Goal: Task Accomplishment & Management: Use online tool/utility

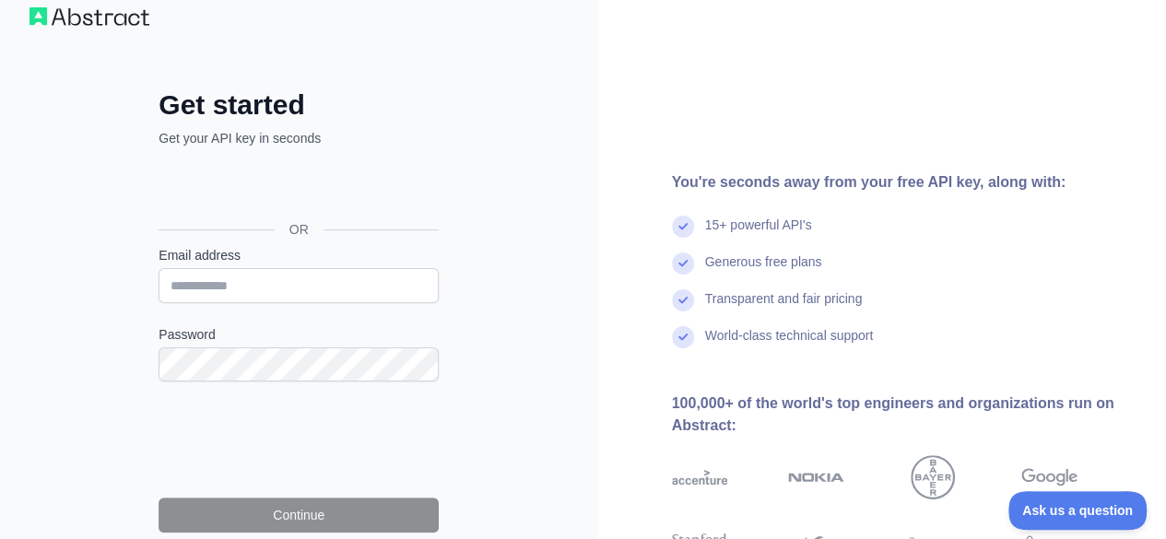
scroll to position [18, 0]
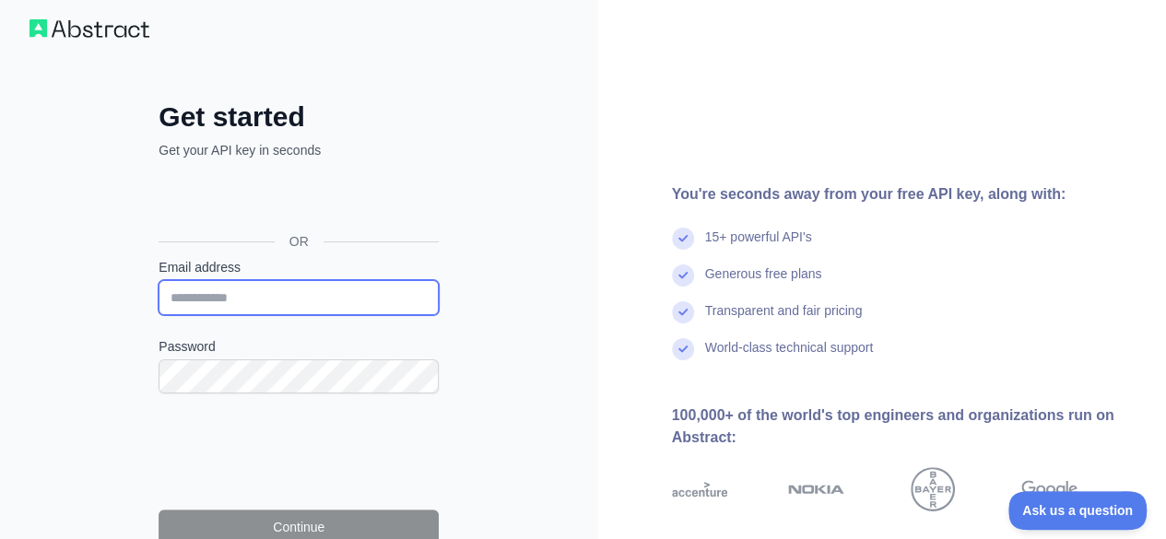
click at [281, 285] on input "Email address" at bounding box center [298, 297] width 280 height 35
type input "**********"
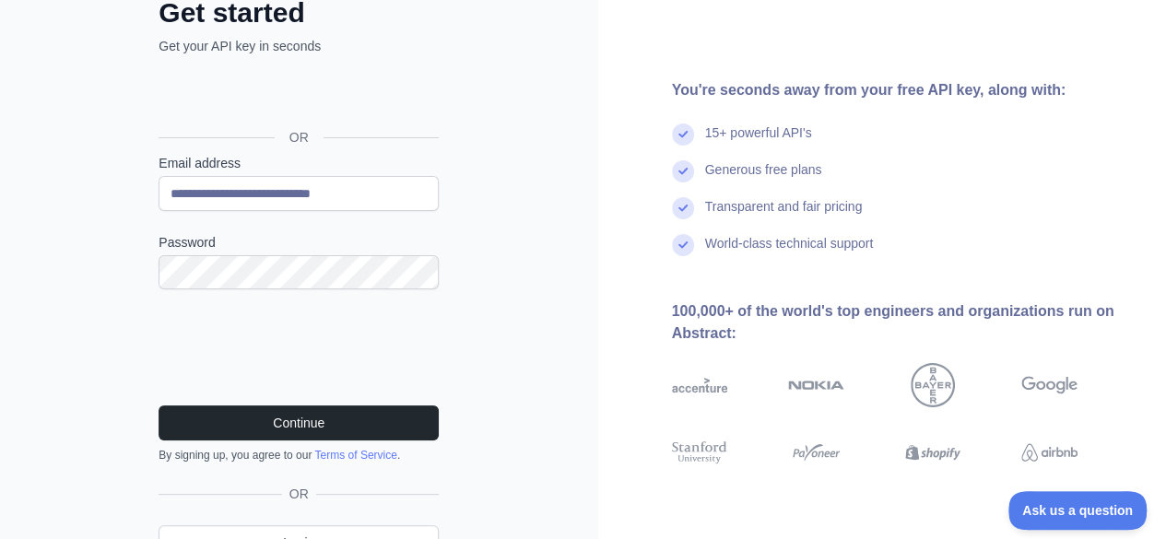
scroll to position [125, 0]
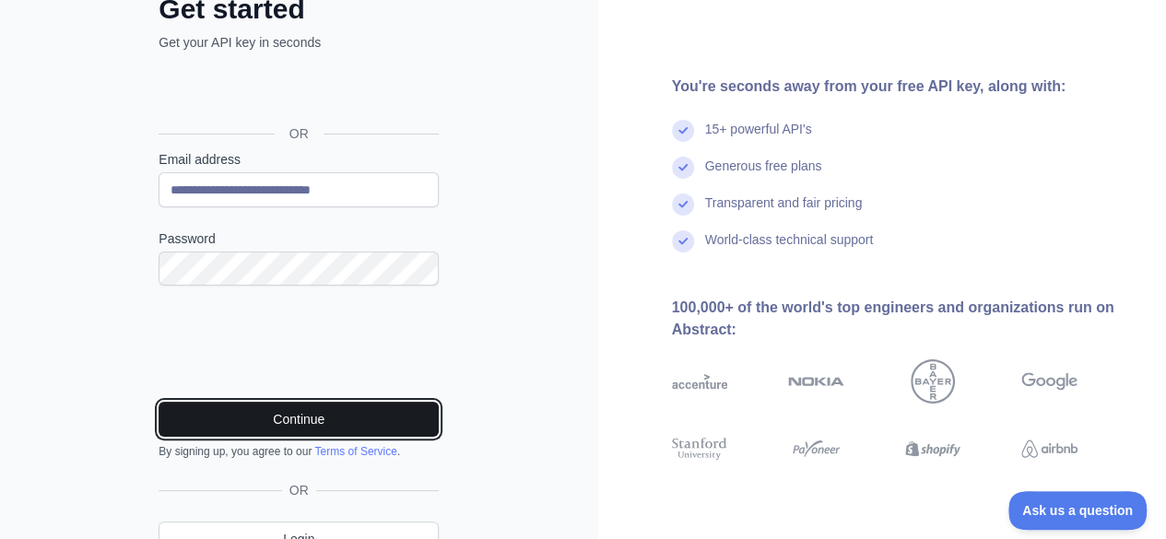
click at [222, 421] on button "Continue" at bounding box center [298, 419] width 280 height 35
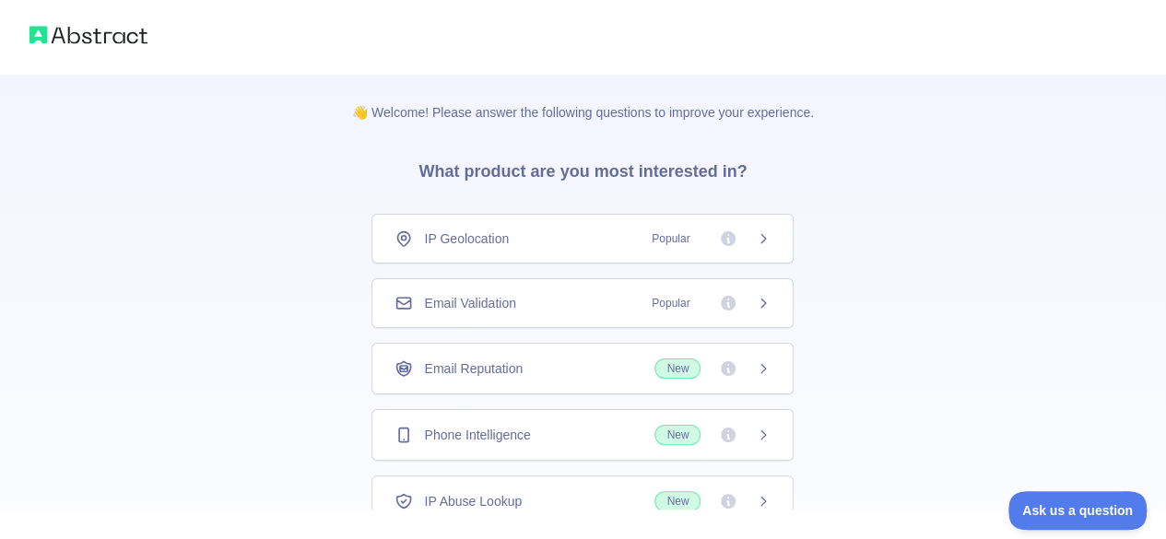
click at [708, 312] on div "Email Validation Popular" at bounding box center [582, 303] width 422 height 50
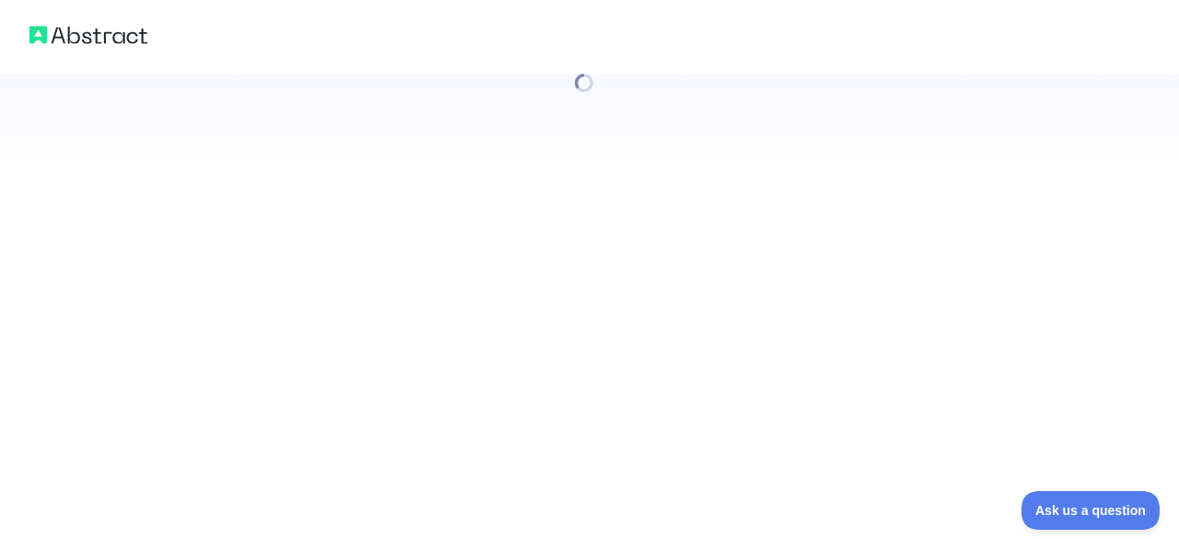
click at [772, 303] on div at bounding box center [589, 269] width 1179 height 539
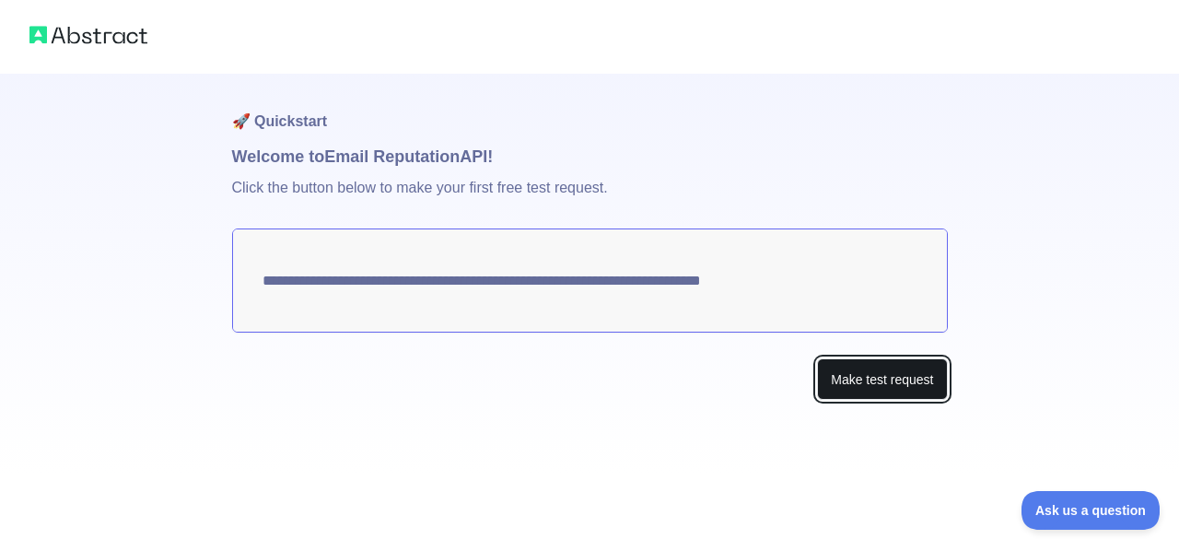
click at [857, 388] on button "Make test request" at bounding box center [882, 378] width 130 height 41
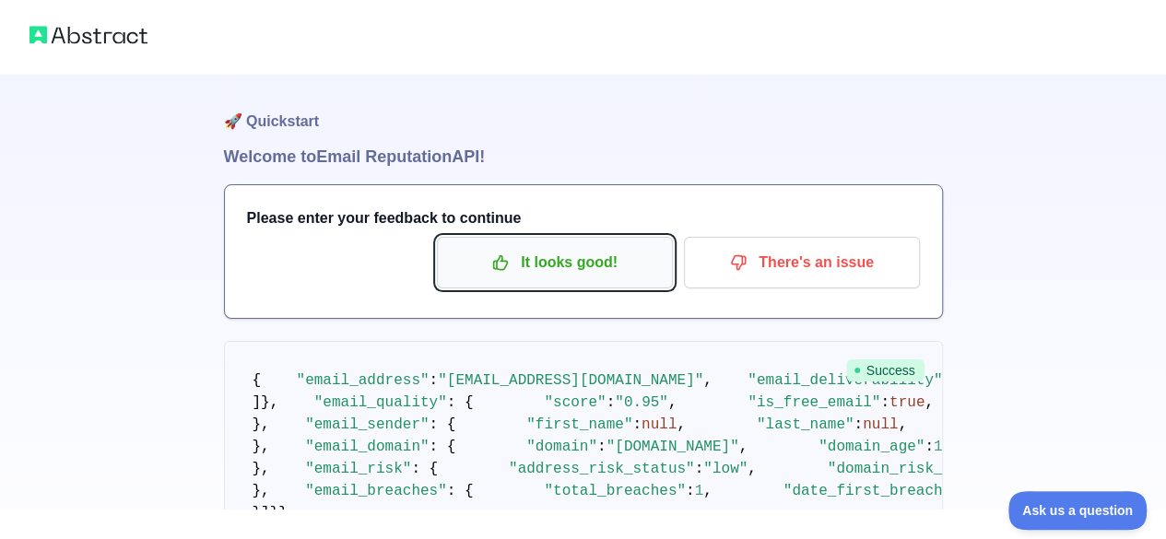
click at [591, 275] on p "It looks good!" at bounding box center [555, 262] width 208 height 31
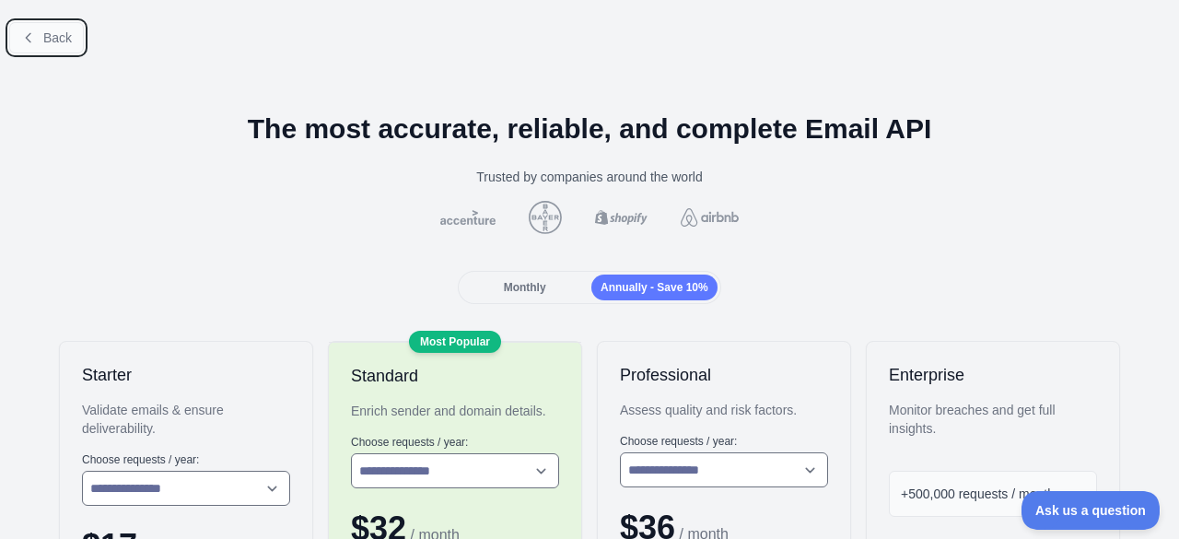
click at [68, 40] on span "Back" at bounding box center [57, 37] width 29 height 15
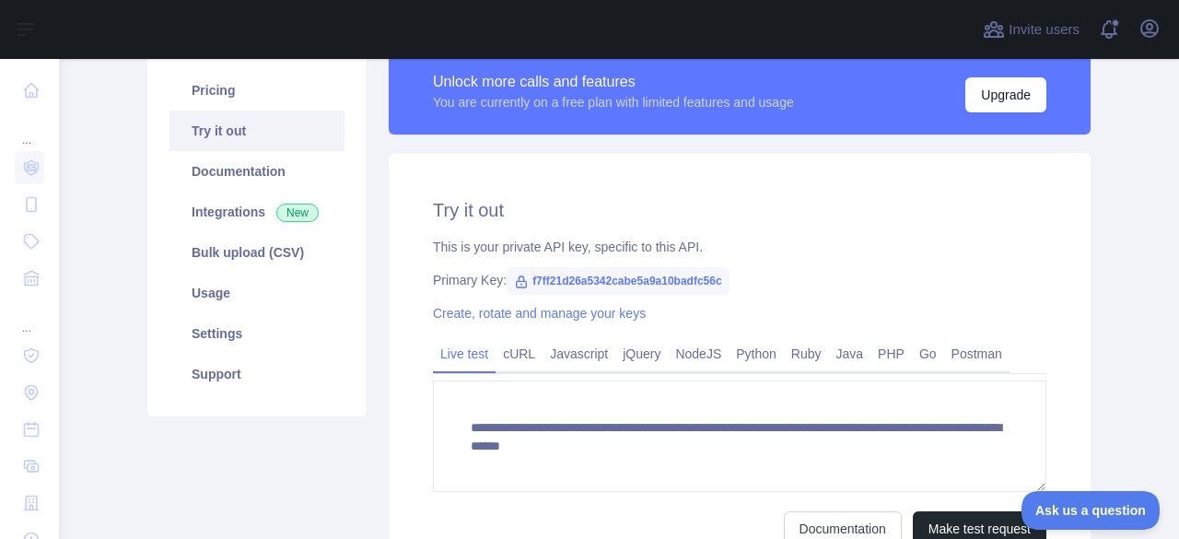
scroll to position [156, 0]
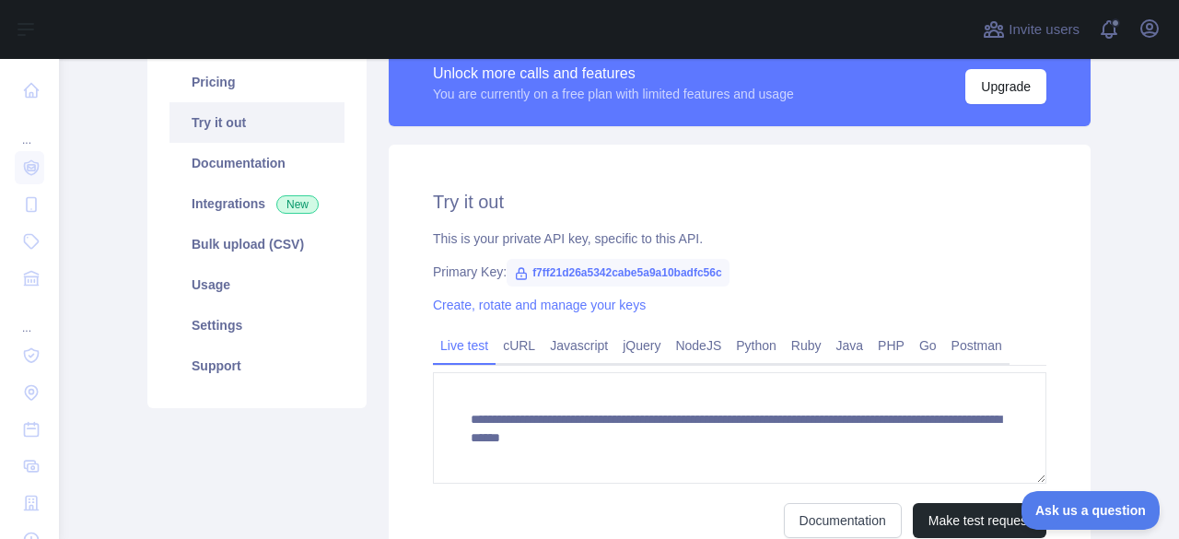
click at [614, 274] on span "f7ff21d26a5342cabe5a9a10badfc56c" at bounding box center [618, 273] width 222 height 28
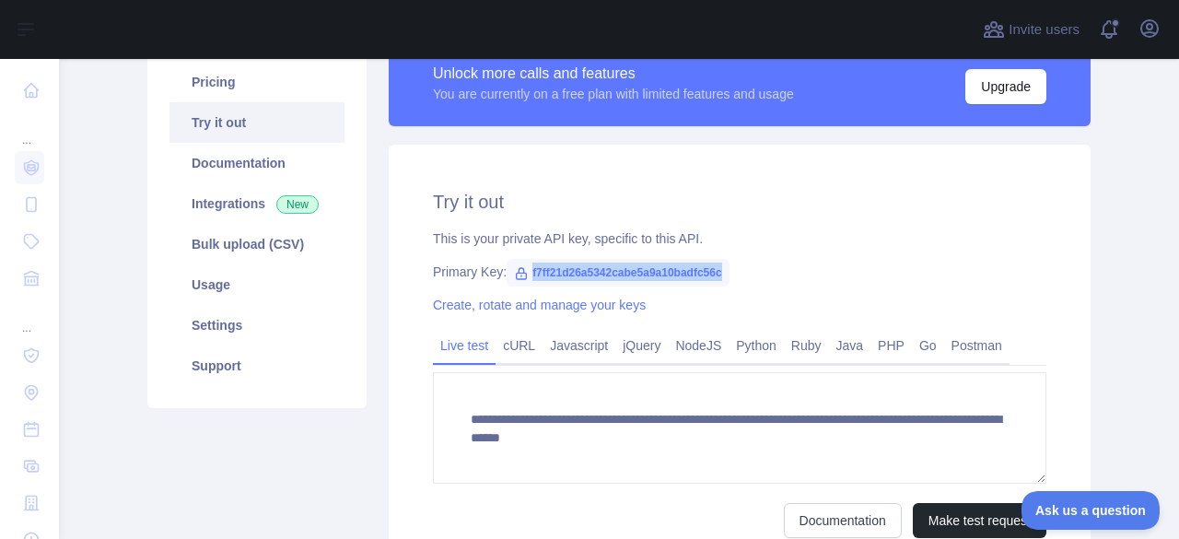
click at [614, 274] on span "f7ff21d26a5342cabe5a9a10badfc56c" at bounding box center [618, 273] width 222 height 28
copy span "f7ff21d26a5342cabe5a9a10badfc56c"
